Goal: Navigation & Orientation: Understand site structure

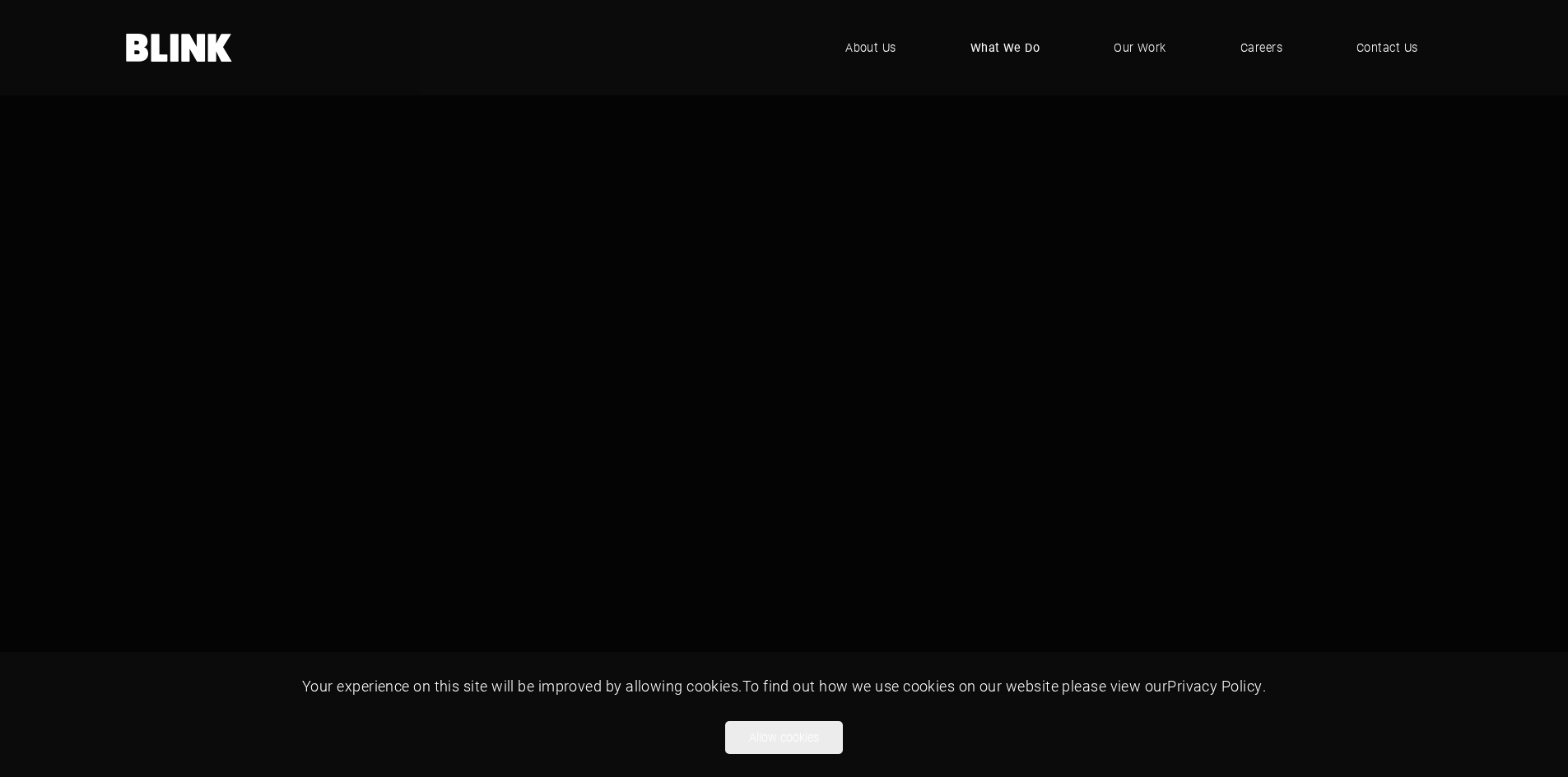
click at [991, 43] on span "What We Do" at bounding box center [1005, 48] width 70 height 18
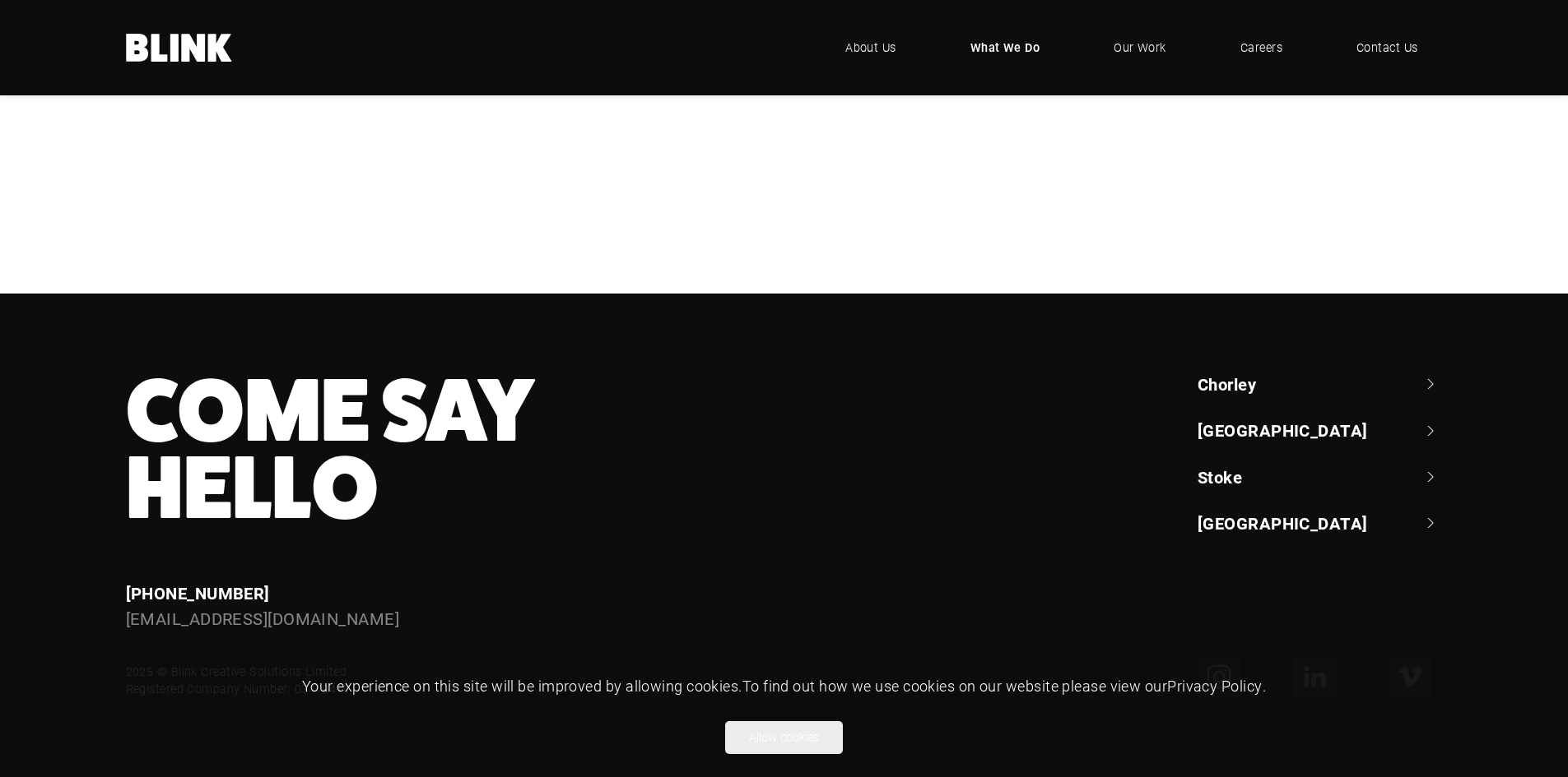
scroll to position [1077, 0]
click at [1216, 477] on link "Stoke" at bounding box center [1320, 477] width 245 height 23
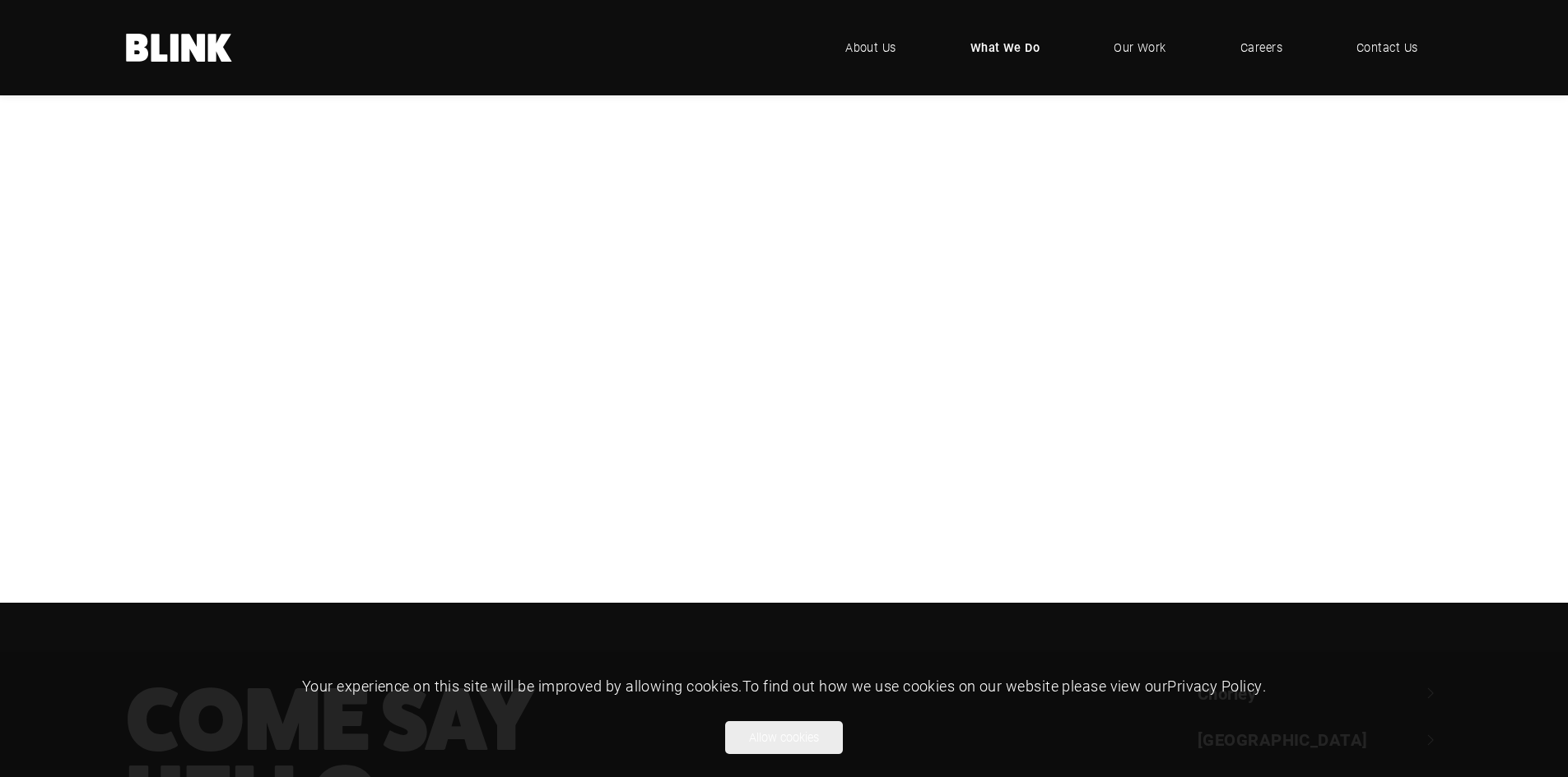
scroll to position [565, 0]
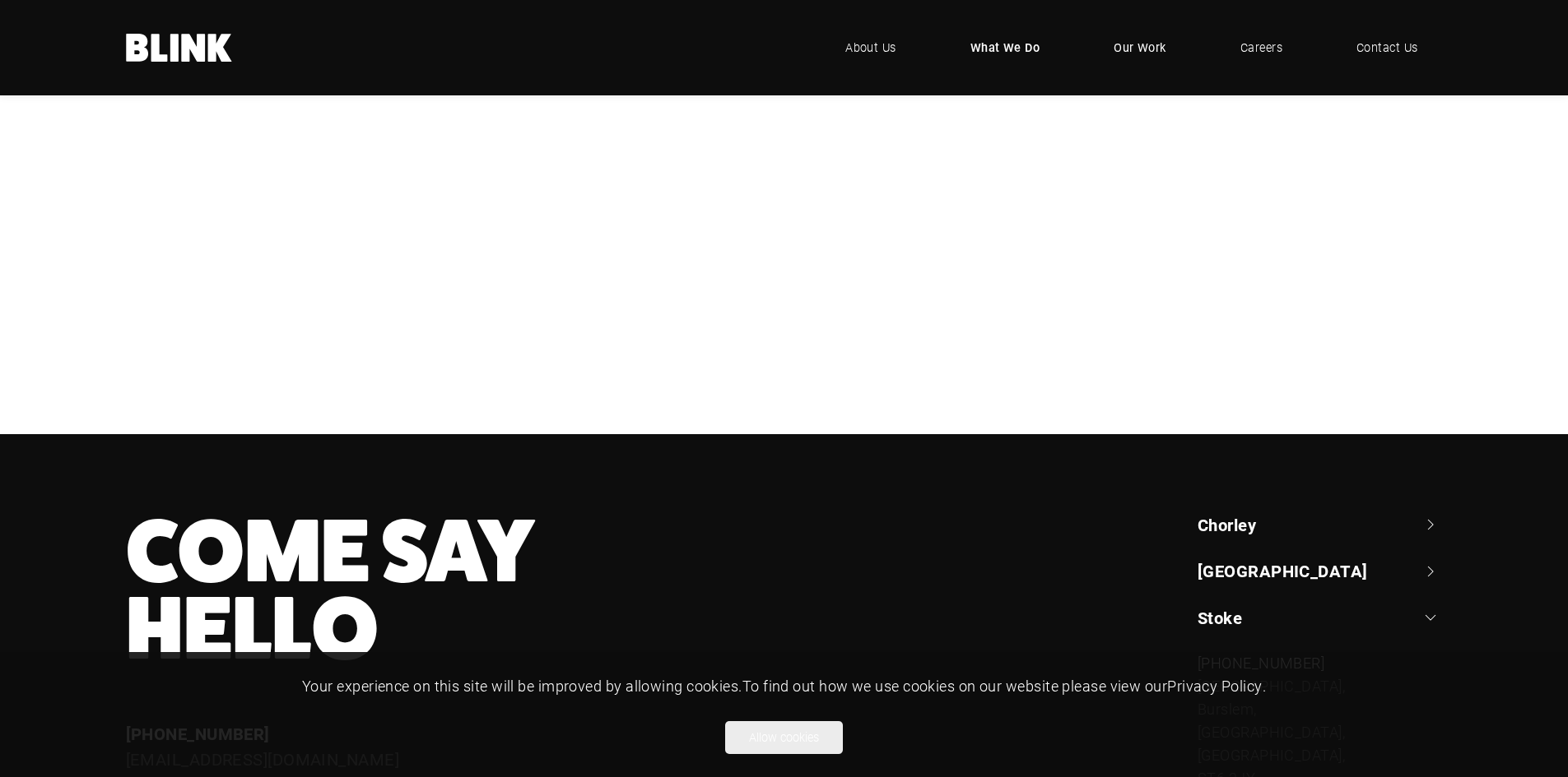
click at [1140, 46] on span "Our Work" at bounding box center [1140, 48] width 53 height 18
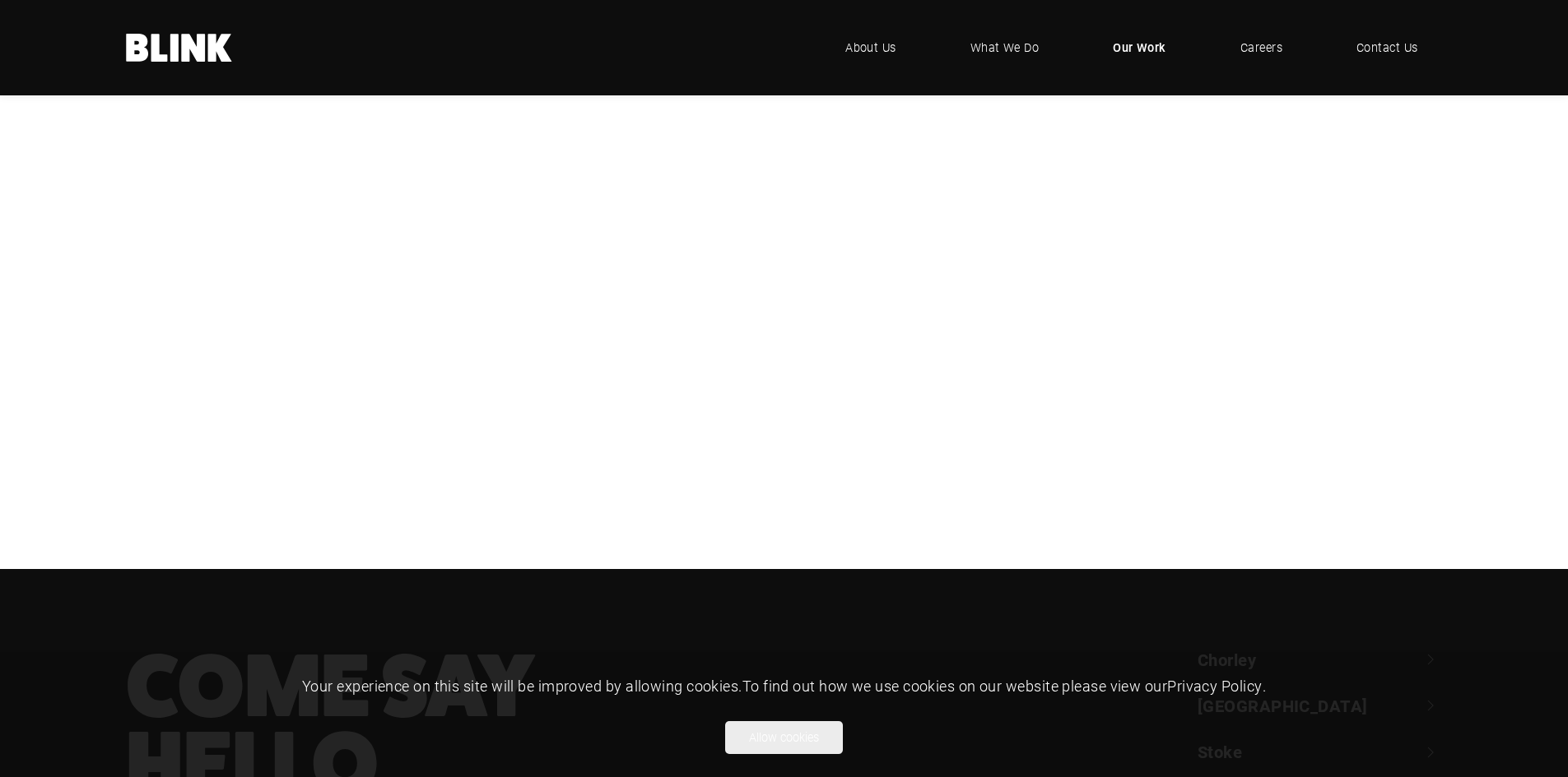
scroll to position [412, 0]
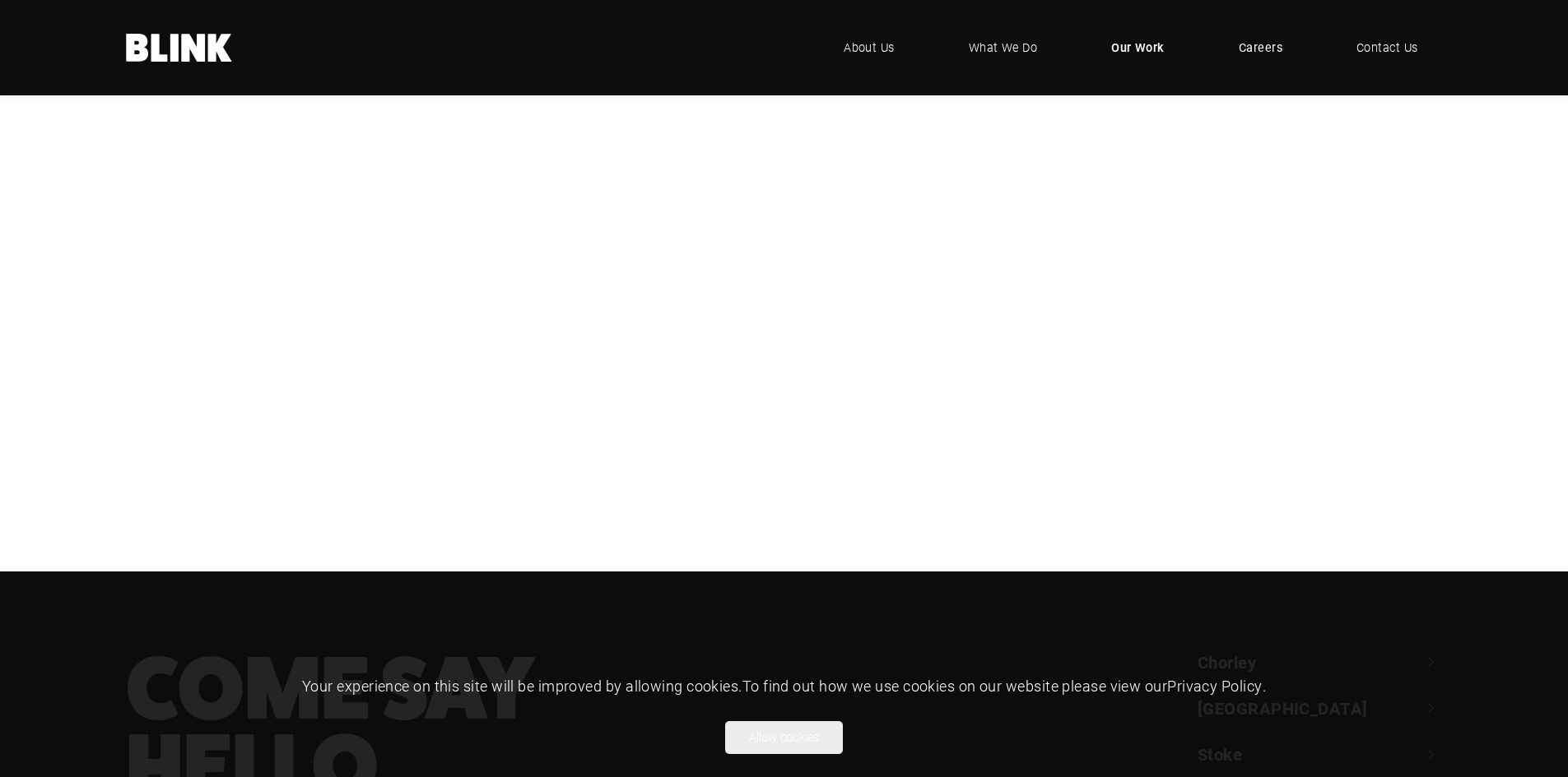
click at [1277, 43] on span "Careers" at bounding box center [1260, 48] width 43 height 18
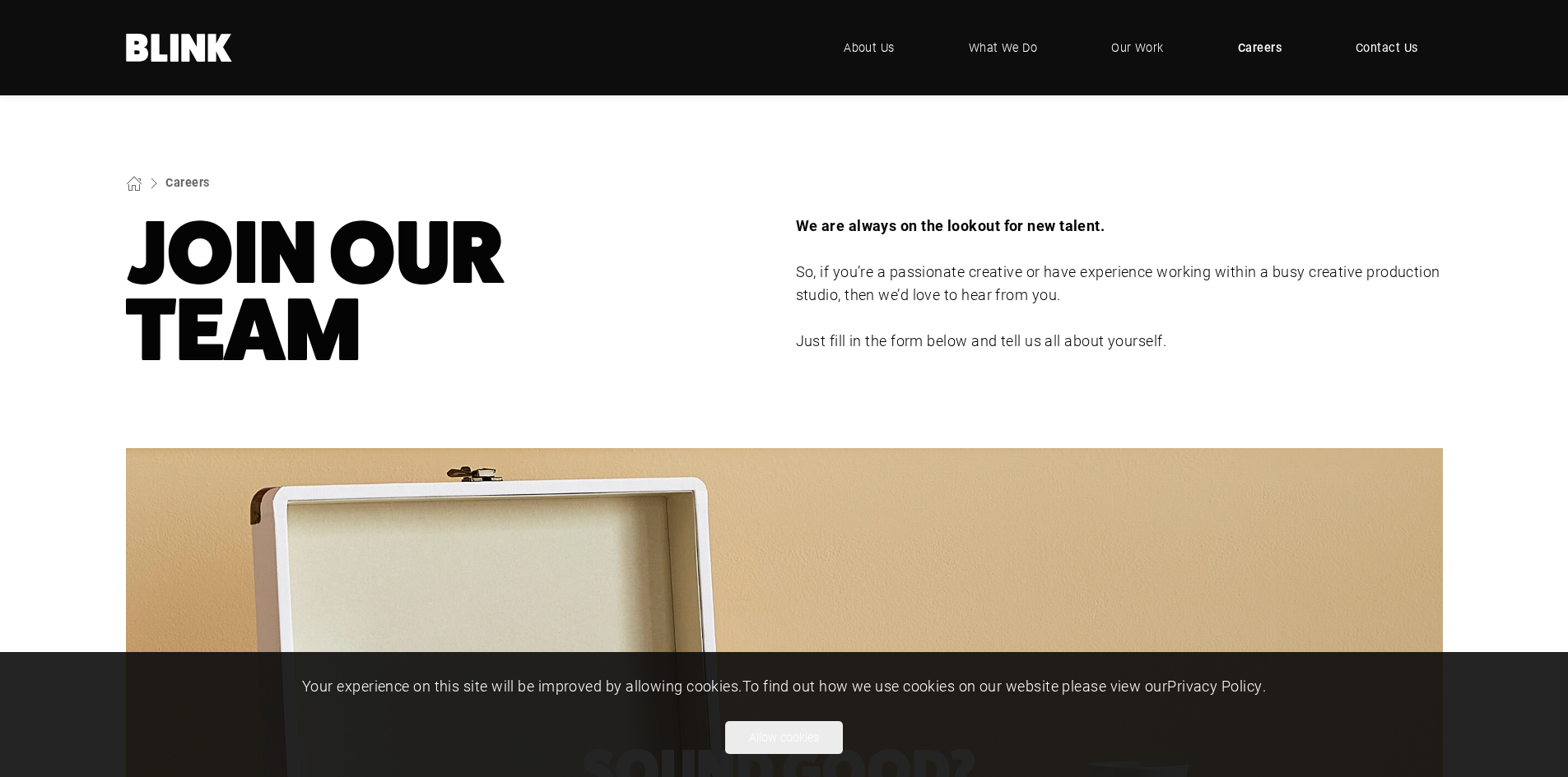
click at [1391, 45] on span "Contact Us" at bounding box center [1386, 48] width 63 height 18
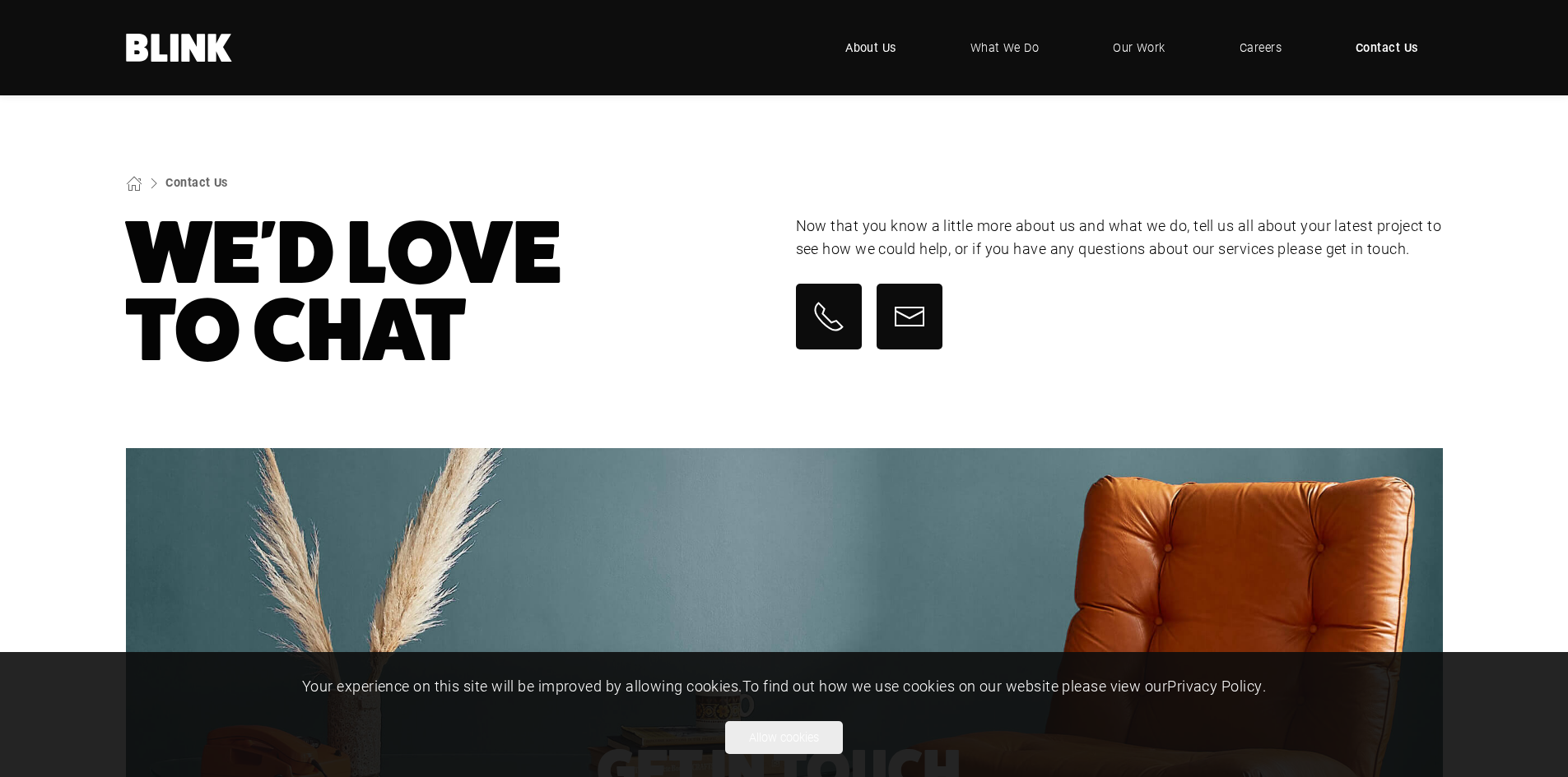
click at [886, 45] on span "About Us" at bounding box center [870, 48] width 51 height 18
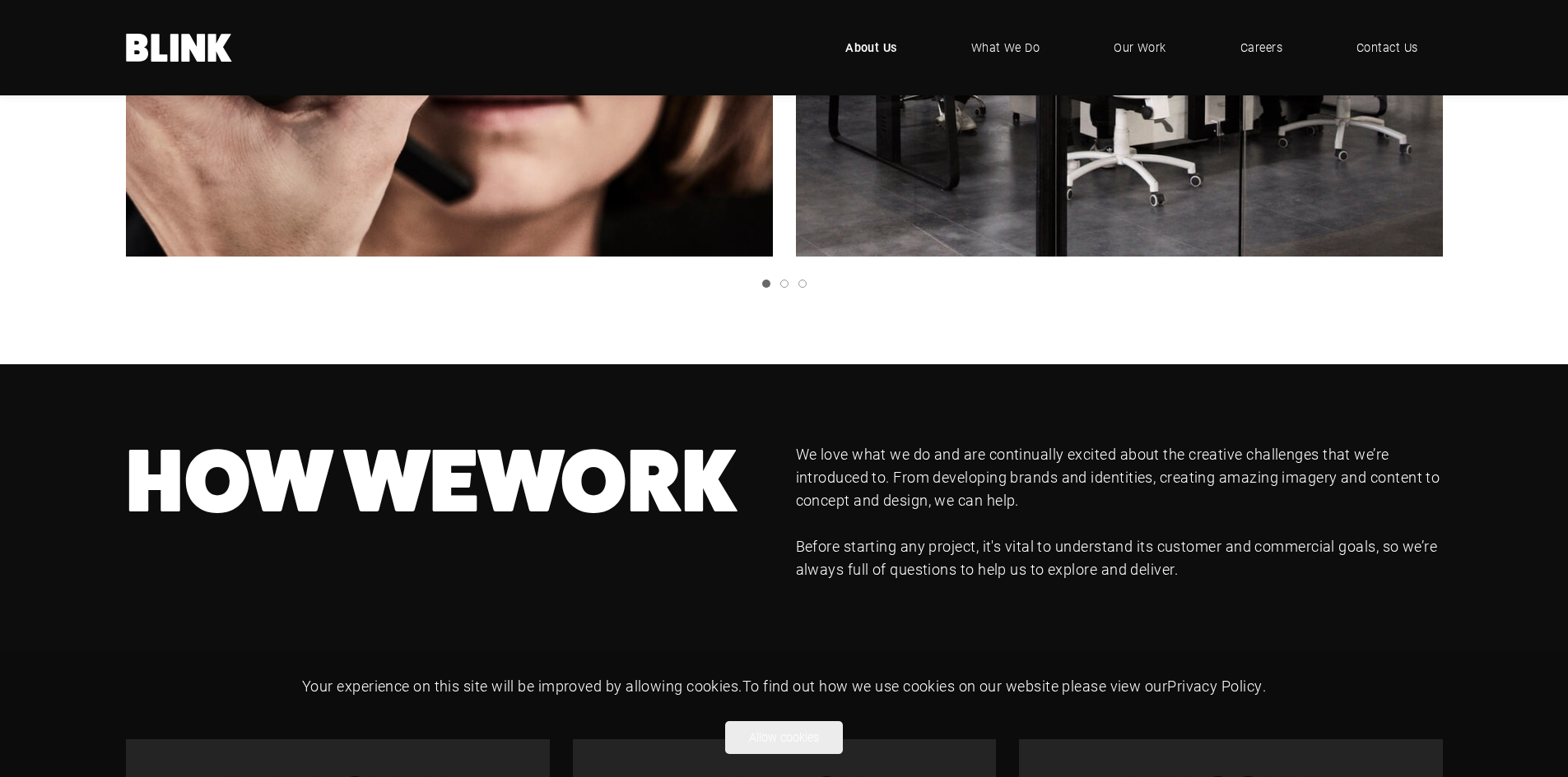
scroll to position [1070, 0]
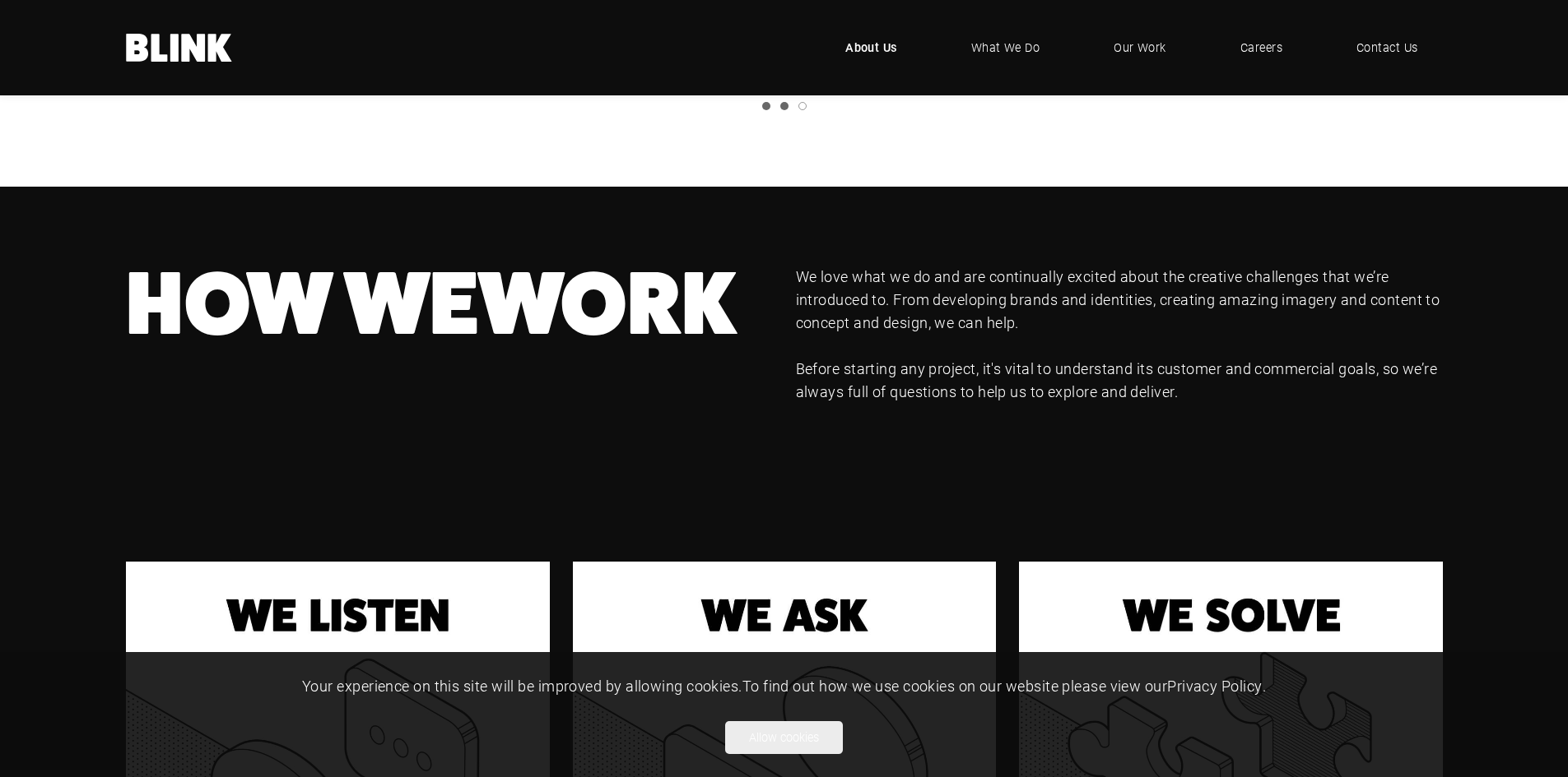
click at [783, 107] on link "Slide 2" at bounding box center [784, 105] width 8 height 8
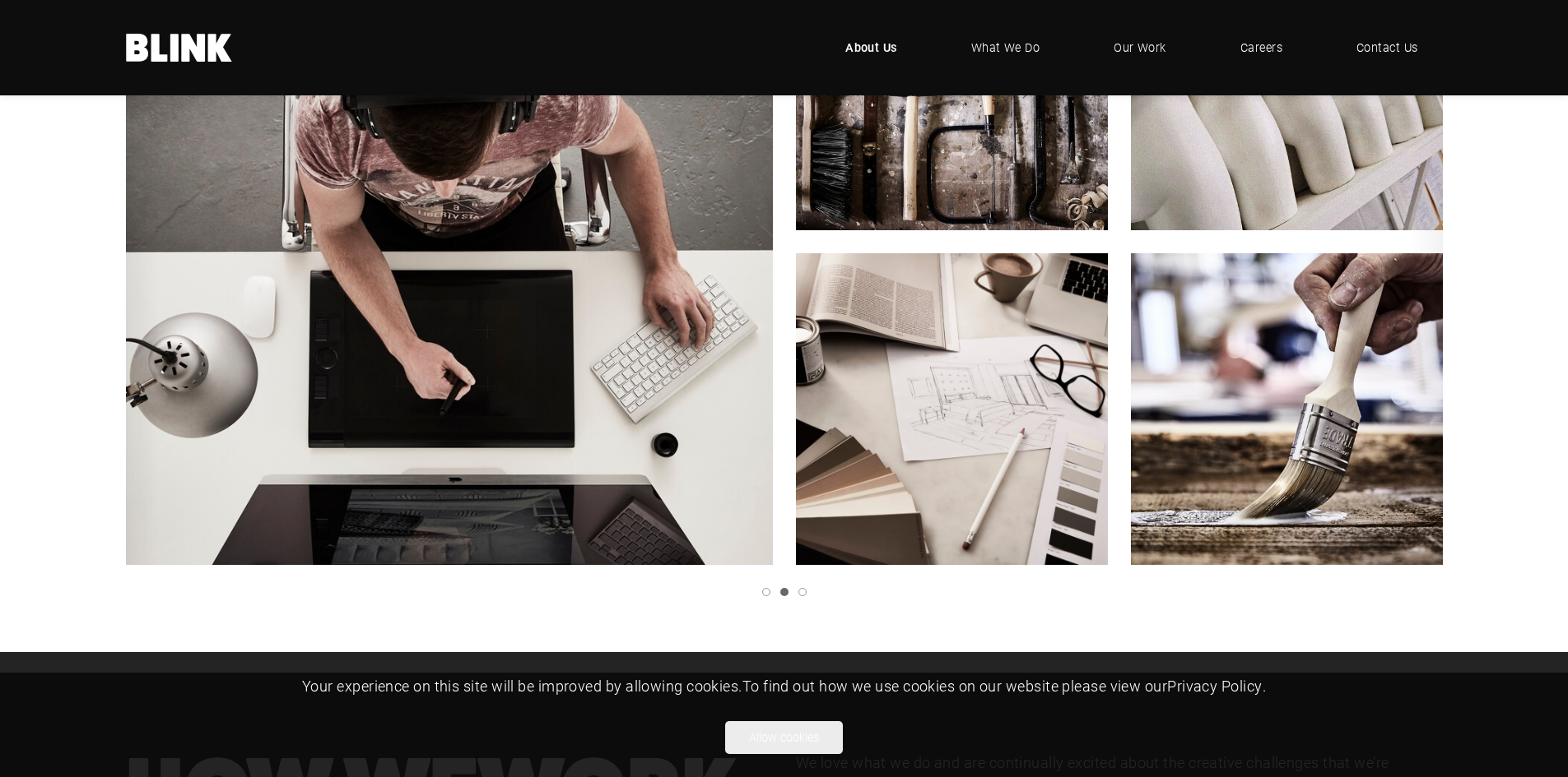
scroll to position [658, 0]
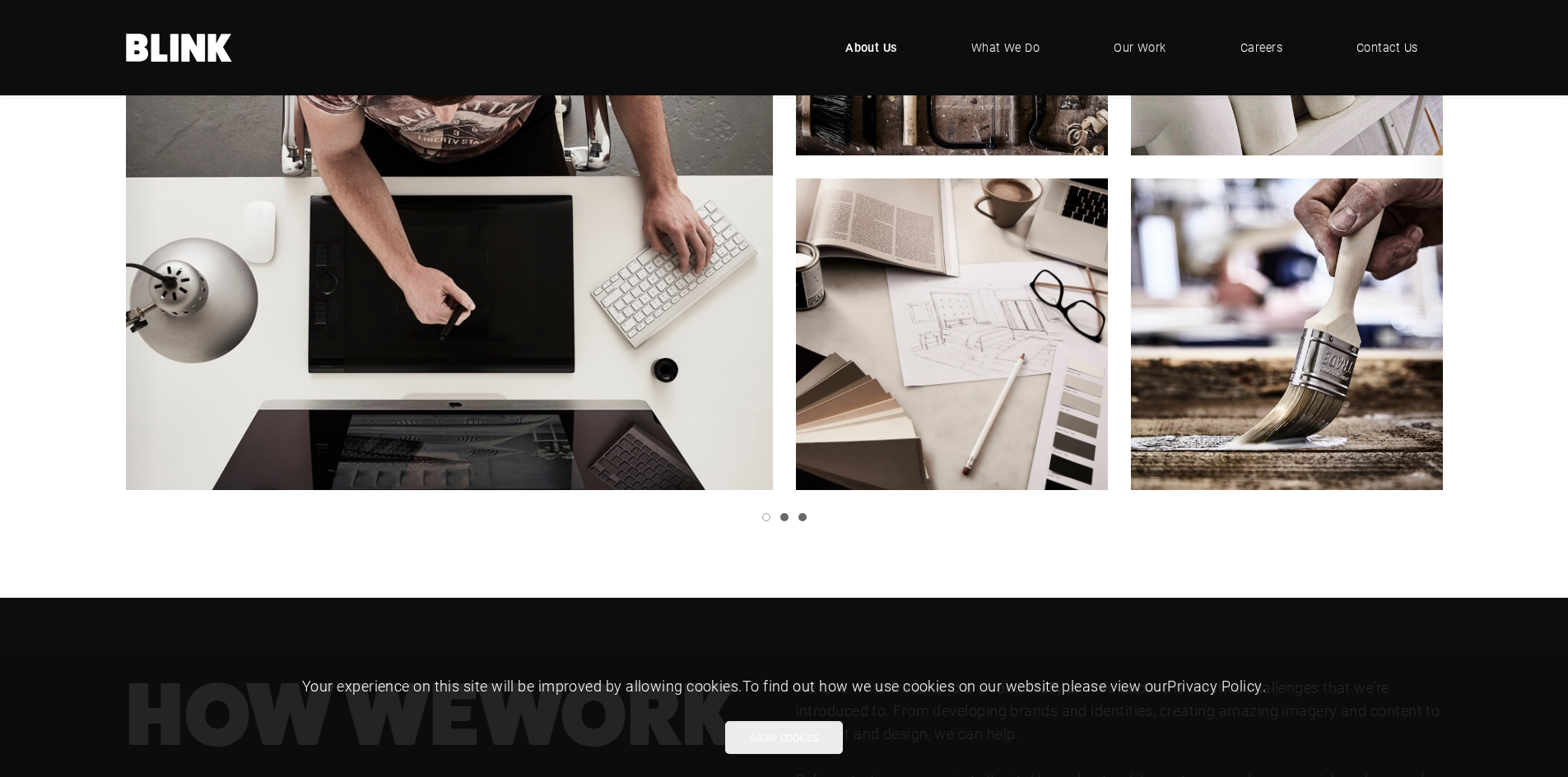
click at [802, 519] on link "Slide 3" at bounding box center [802, 517] width 8 height 8
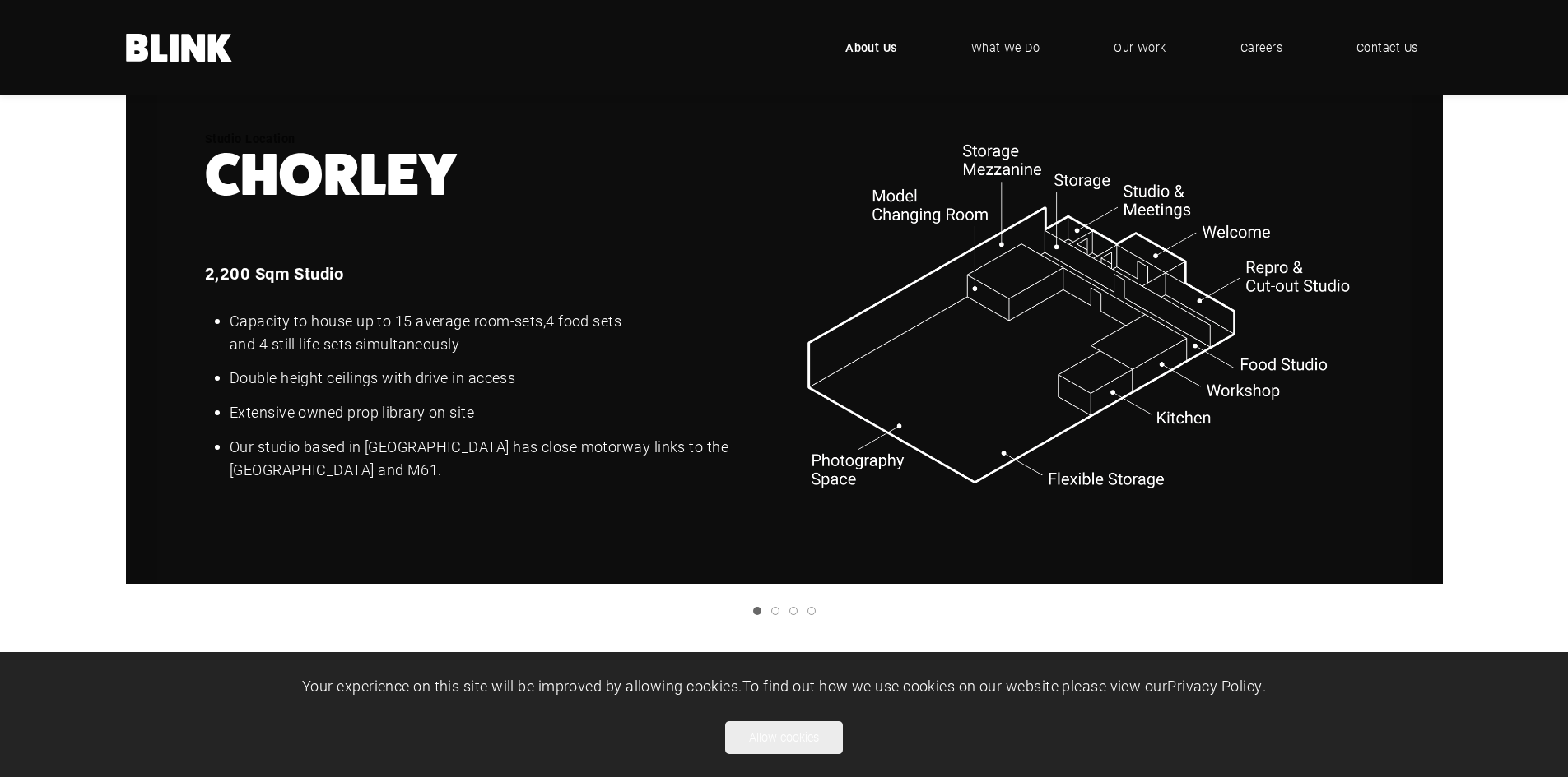
scroll to position [2138, 0]
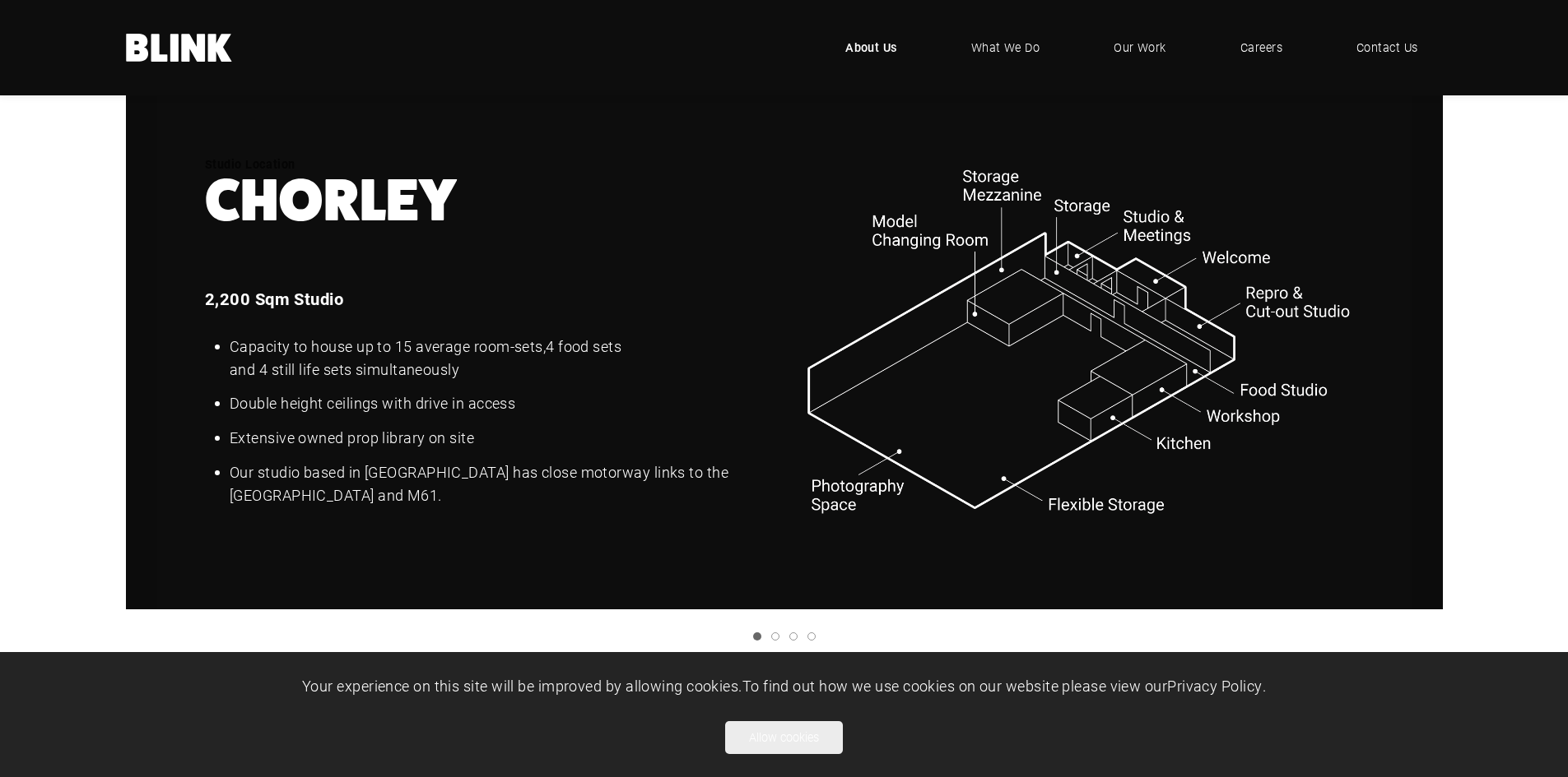
click at [0, 0] on polyline "Next slide" at bounding box center [0, 0] width 0 height 0
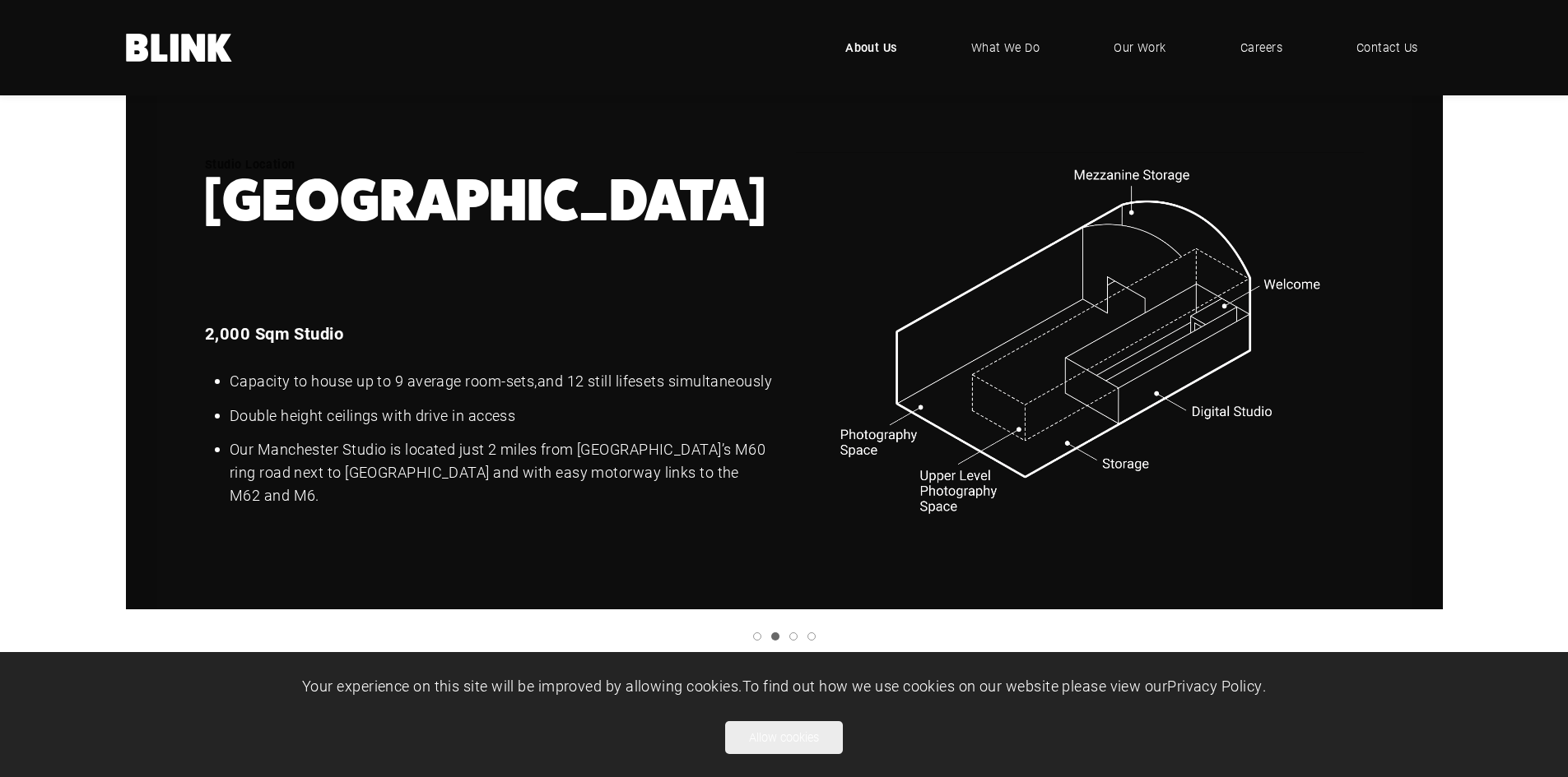
click at [0, 0] on icon "Next slide" at bounding box center [0, 0] width 0 height 0
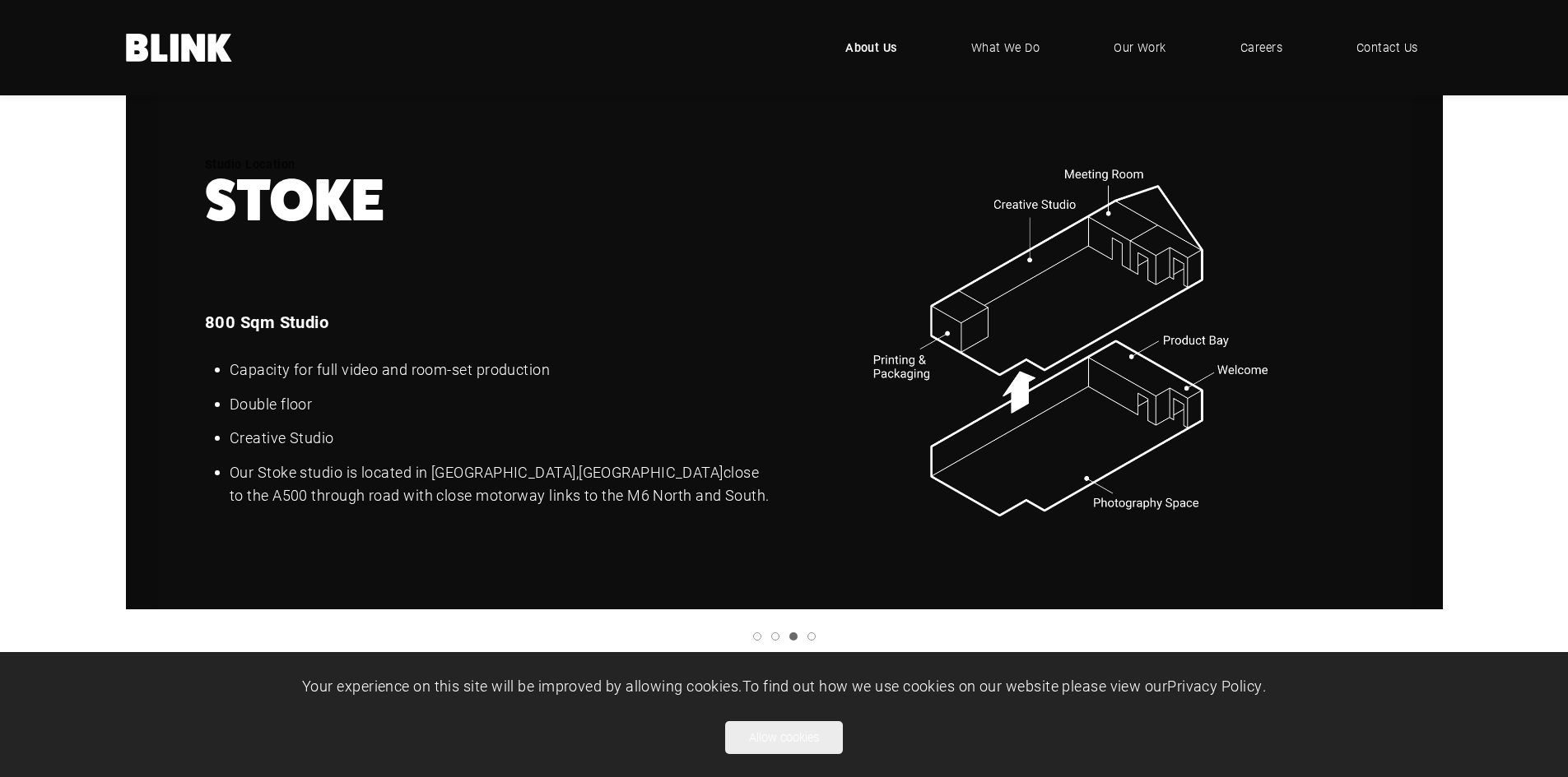
click at [0, 0] on link "Next slide" at bounding box center [0, 0] width 0 height 0
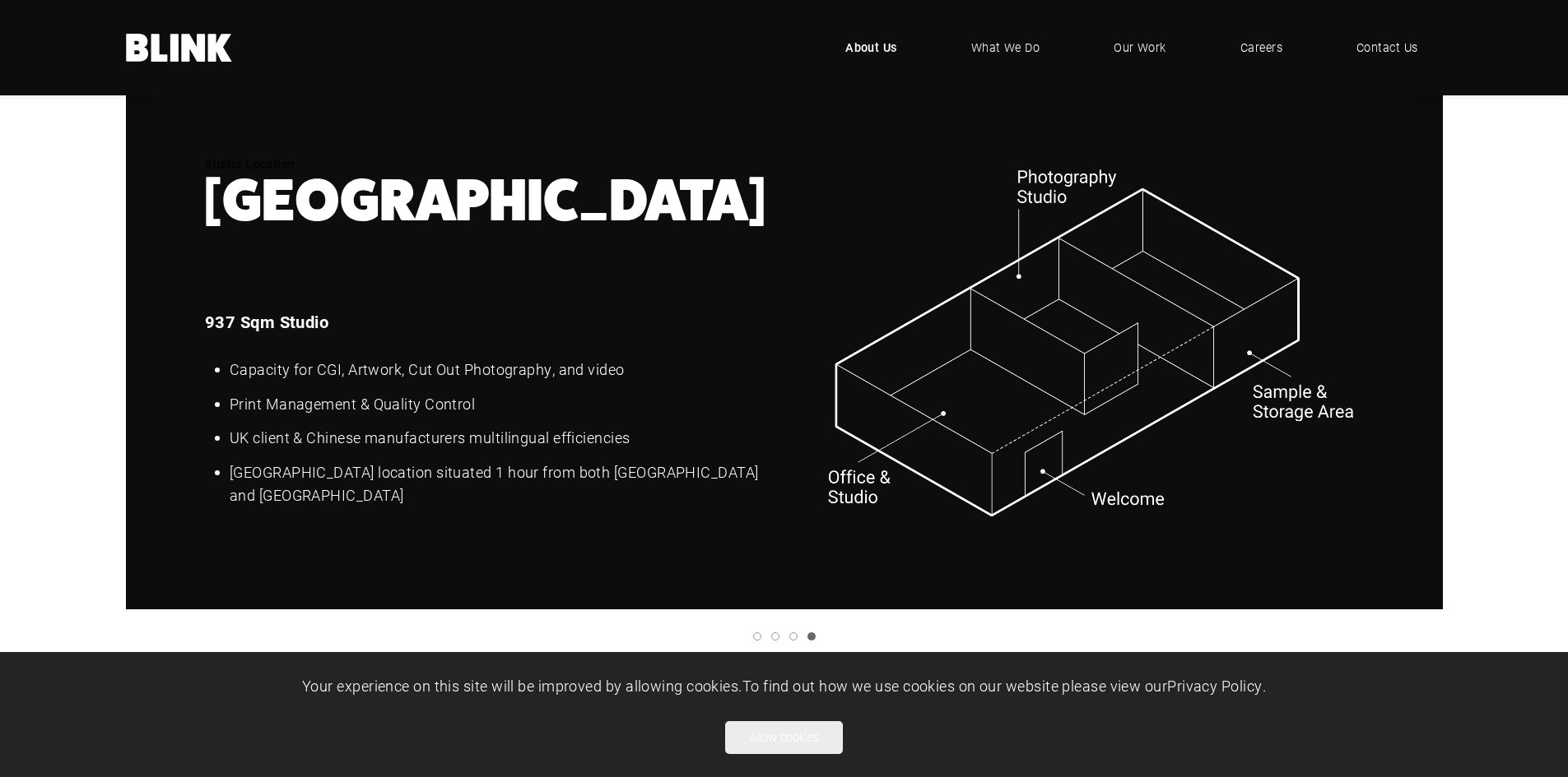
click at [0, 0] on icon "Next slide" at bounding box center [0, 0] width 0 height 0
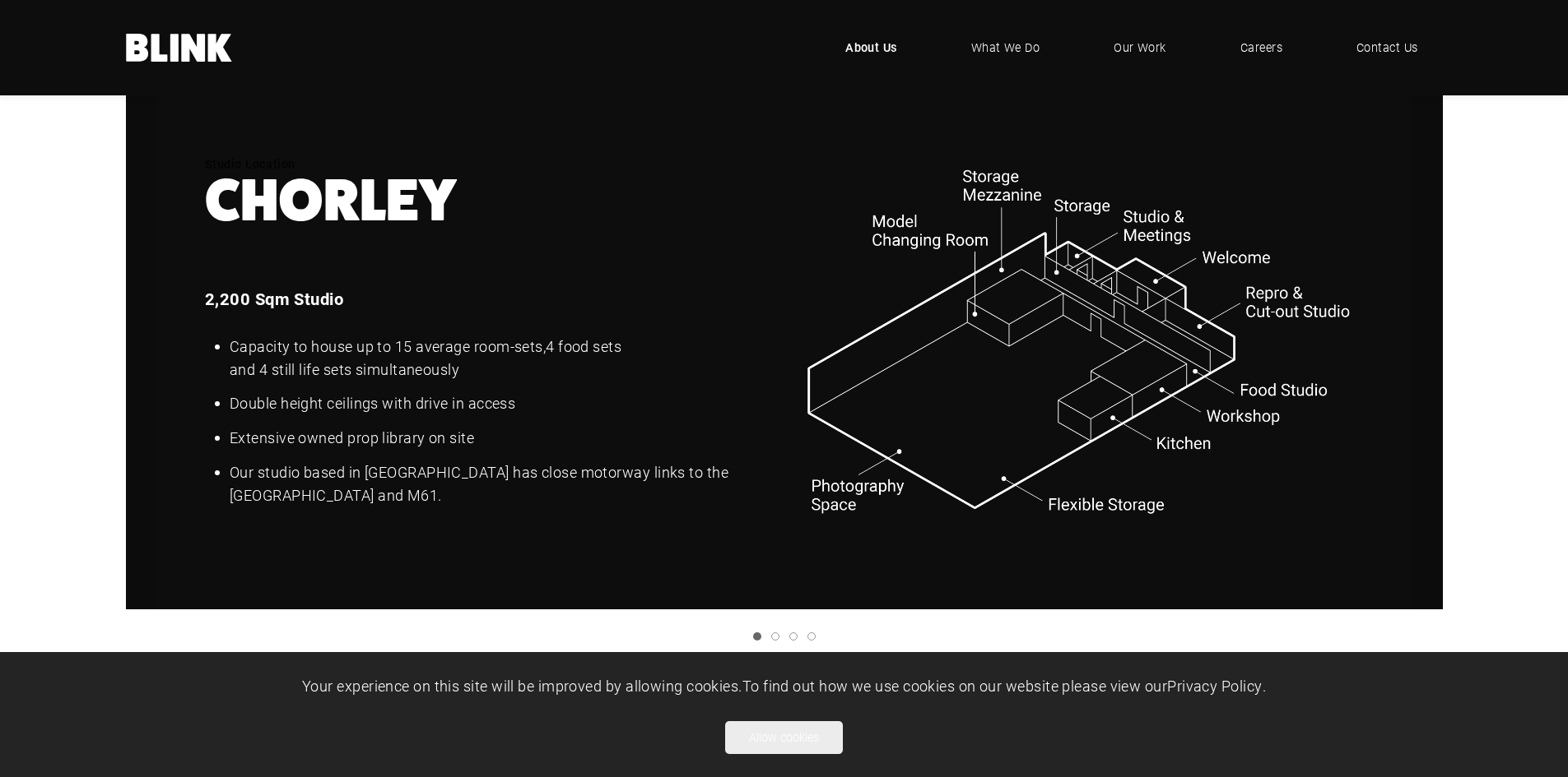
click at [0, 0] on icon "Previous slide" at bounding box center [0, 0] width 0 height 0
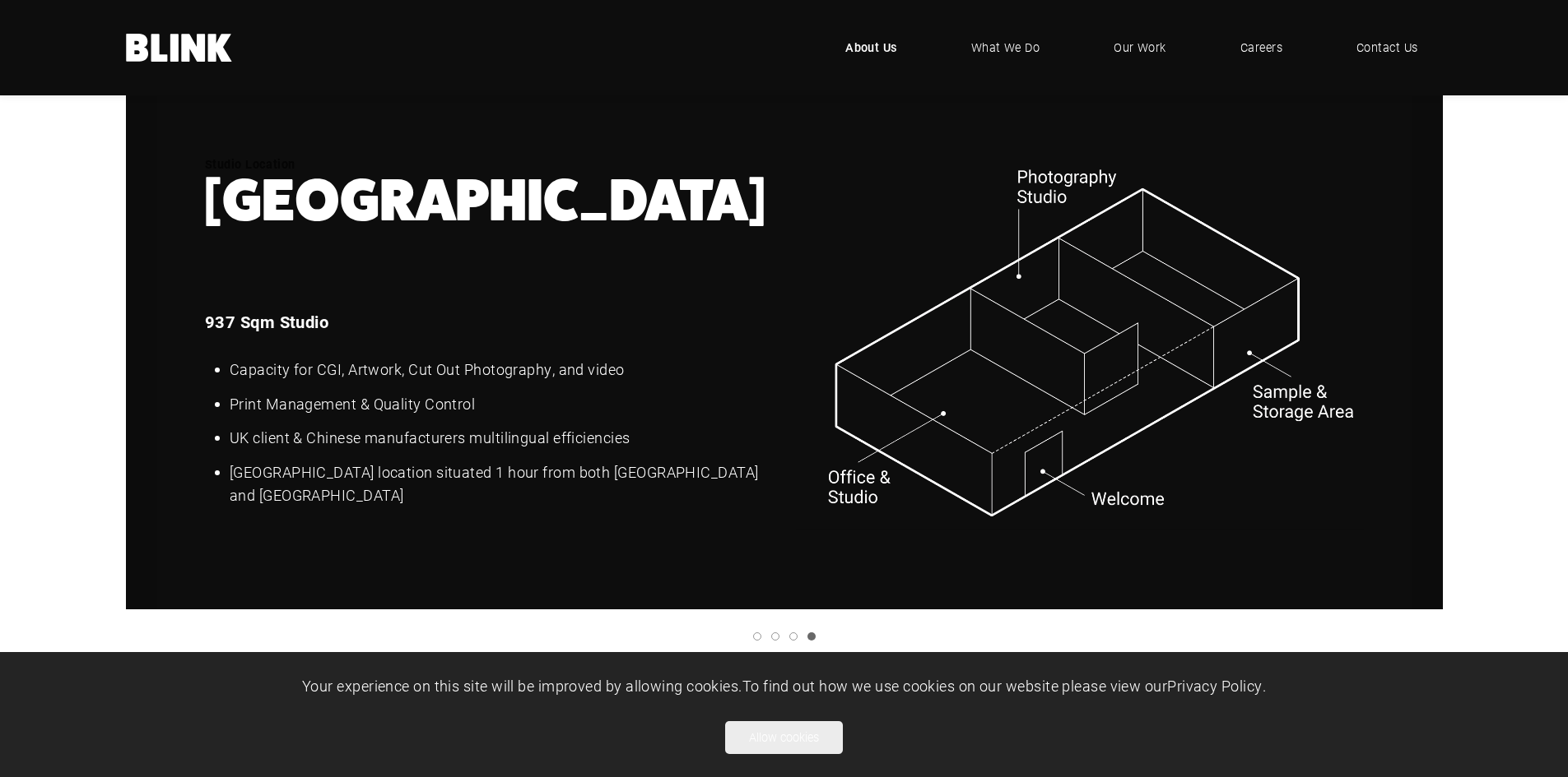
click at [0, 0] on icon "Next slide" at bounding box center [0, 0] width 0 height 0
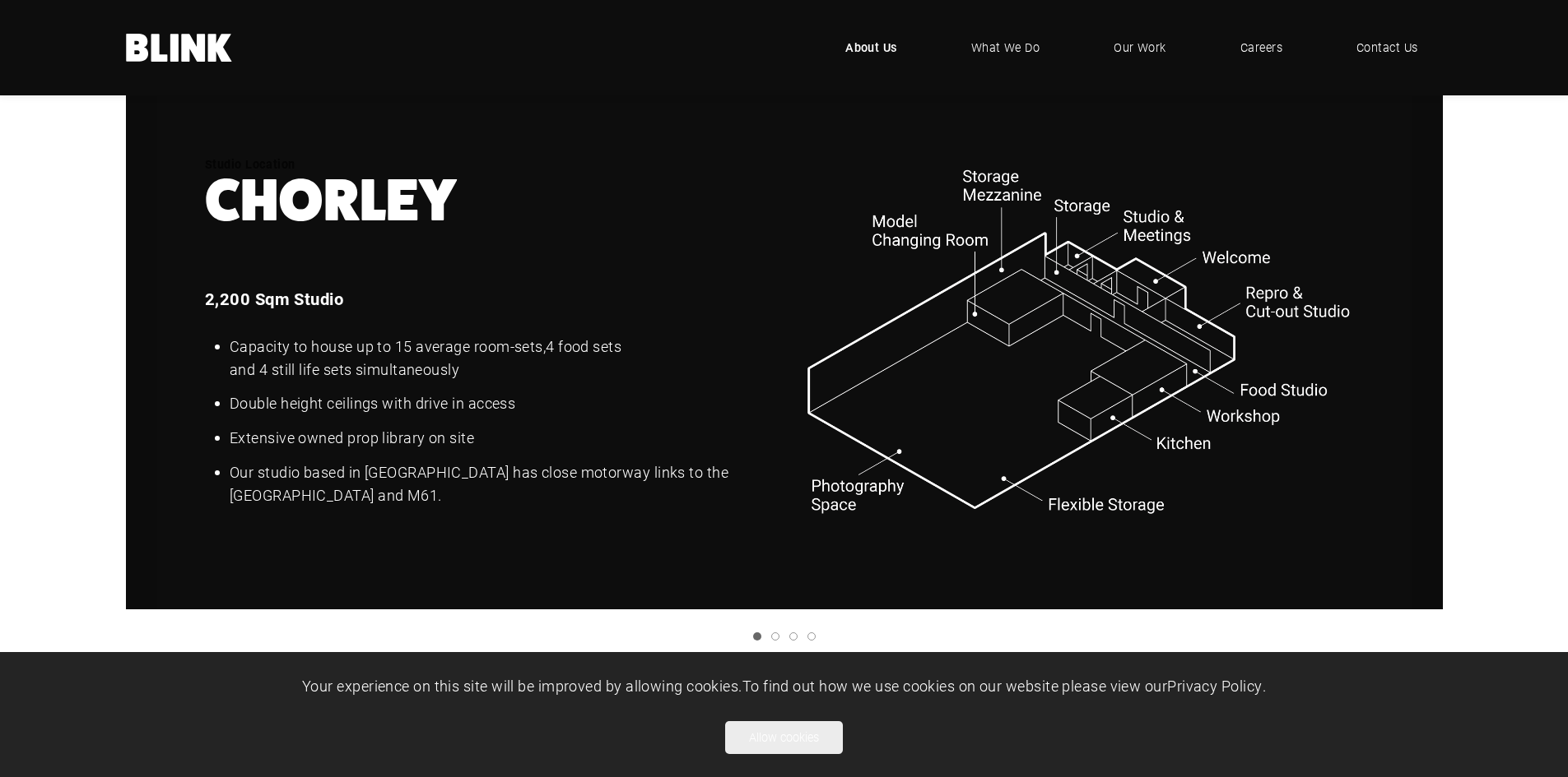
click at [0, 0] on icon "Next slide" at bounding box center [0, 0] width 0 height 0
